Goal: Information Seeking & Learning: Find specific fact

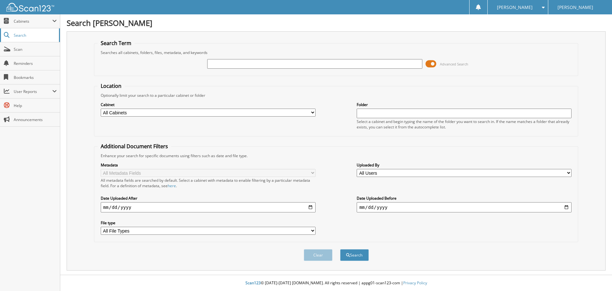
click at [21, 34] on span "Search" at bounding box center [35, 35] width 42 height 5
click at [226, 67] on input "text" at bounding box center [314, 64] width 215 height 10
type input "k"
type input "[PERSON_NAME]"
click at [340, 249] on button "Search" at bounding box center [354, 255] width 29 height 12
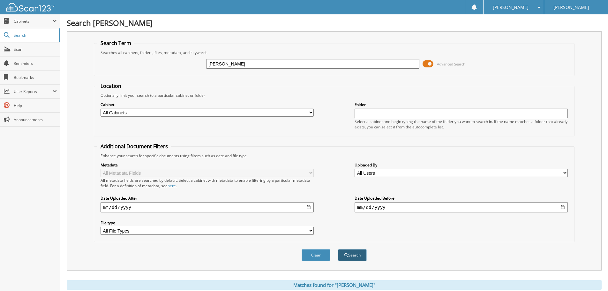
click at [355, 256] on button "Search" at bounding box center [352, 255] width 29 height 12
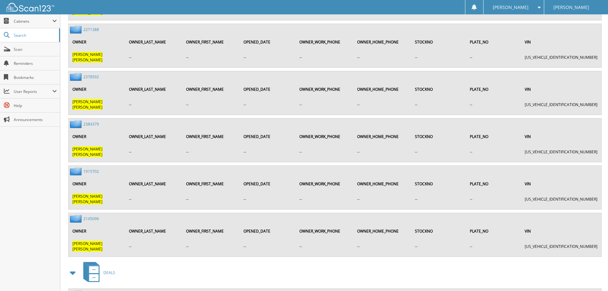
scroll to position [747, 0]
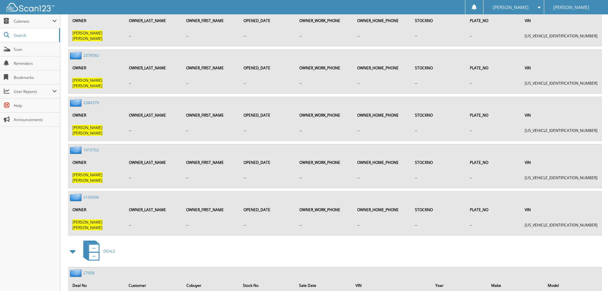
click at [89, 270] on link "27958" at bounding box center [88, 272] width 11 height 5
